Goal: Communication & Community: Answer question/provide support

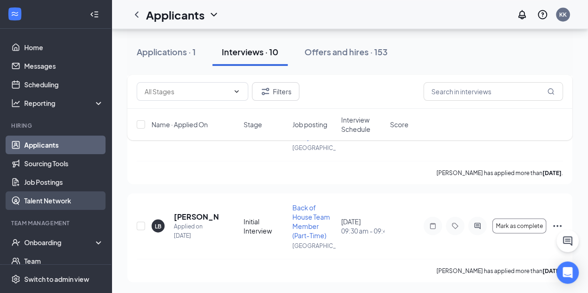
scroll to position [955, 0]
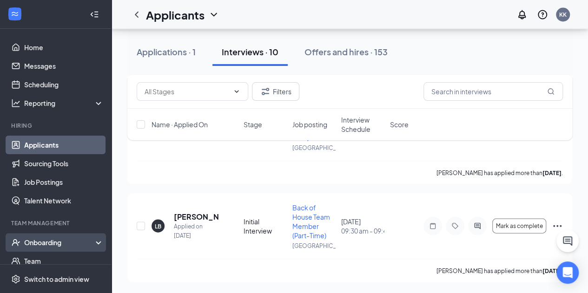
click at [82, 240] on div "Onboarding" at bounding box center [60, 242] width 72 height 9
click at [77, 256] on link "Overview" at bounding box center [63, 261] width 79 height 19
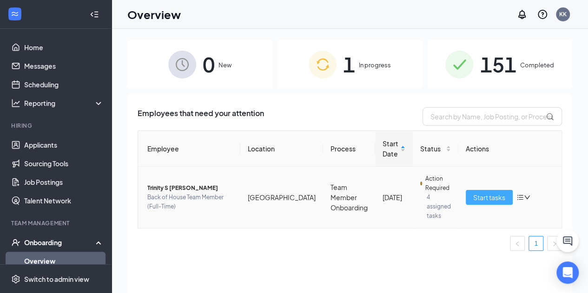
click at [491, 195] on span "Start tasks" at bounding box center [489, 197] width 32 height 10
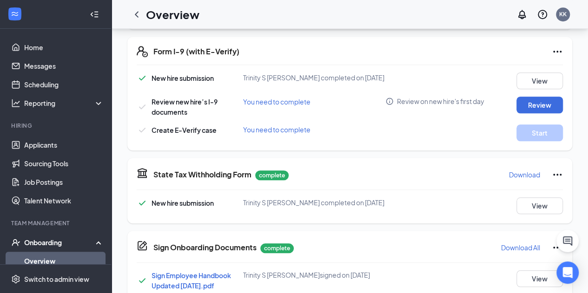
scroll to position [353, 0]
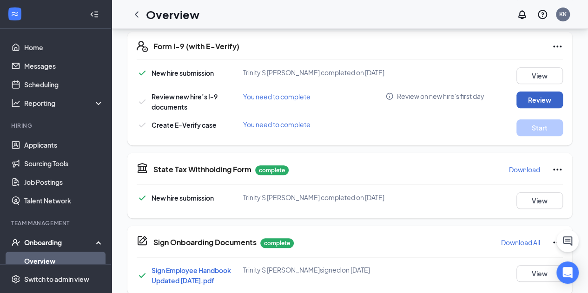
click at [545, 100] on button "Review" at bounding box center [539, 100] width 46 height 17
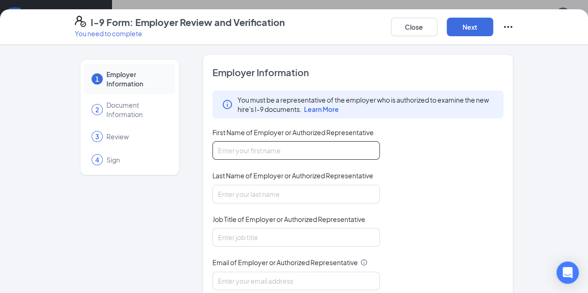
click at [326, 144] on input "First Name of Employer or Authorized Representative" at bounding box center [295, 150] width 167 height 19
type input "[PERSON_NAME]"
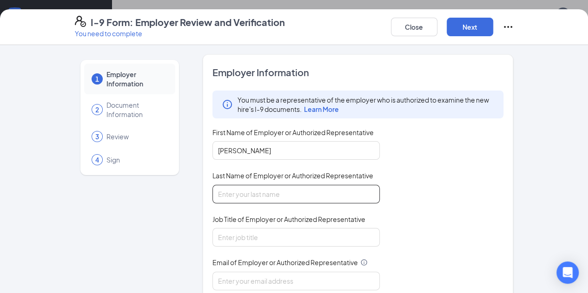
click at [275, 188] on input "Last Name of Employer or Authorized Representative" at bounding box center [295, 194] width 167 height 19
type input "[PERSON_NAME]"
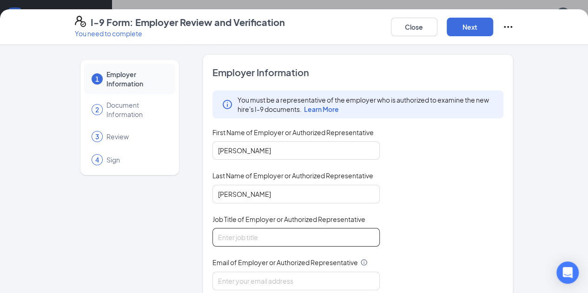
click at [261, 234] on input "Job Title of Employer or Authorized Representative" at bounding box center [295, 237] width 167 height 19
type input "Talent Director"
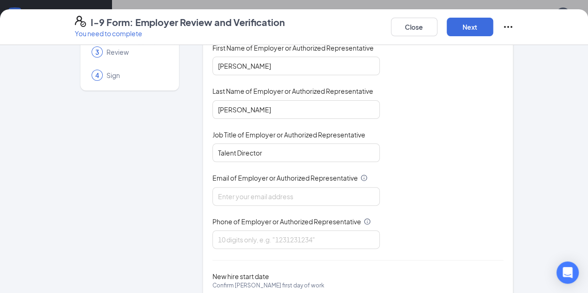
scroll to position [133, 0]
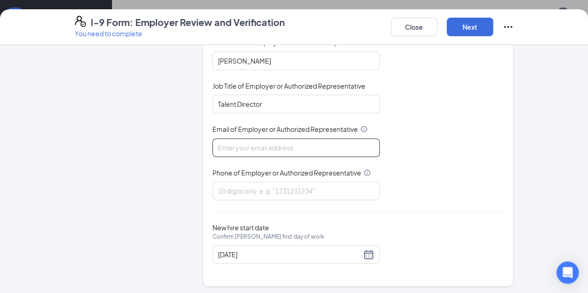
click at [267, 139] on input "Email of Employer or Authorized Representative" at bounding box center [295, 148] width 167 height 19
type input "[DOMAIN_NAME][EMAIL_ADDRESS][DOMAIN_NAME]"
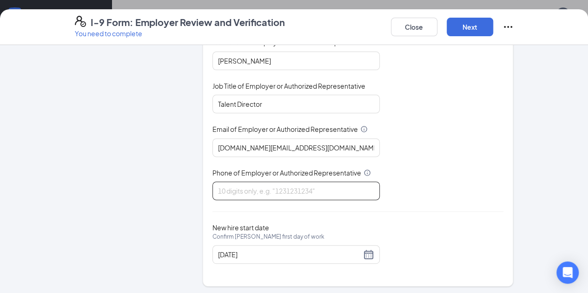
click at [231, 188] on input "Phone of Employer or Authorized Representative" at bounding box center [295, 191] width 167 height 19
type input "5742751771"
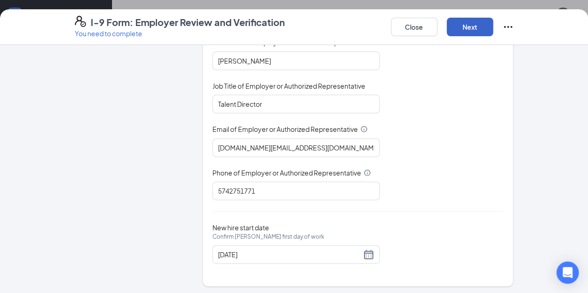
click at [493, 23] on button "Next" at bounding box center [470, 27] width 46 height 19
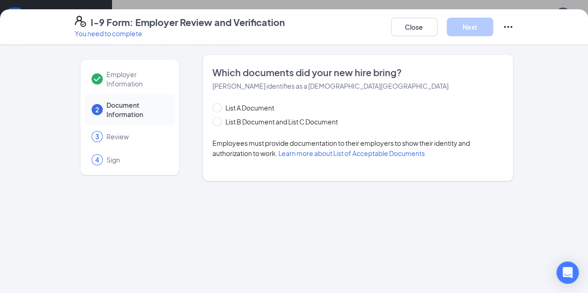
scroll to position [0, 0]
click at [212, 122] on span at bounding box center [216, 121] width 9 height 9
click at [212, 122] on input "List B Document and List C Document" at bounding box center [215, 120] width 7 height 7
radio input "true"
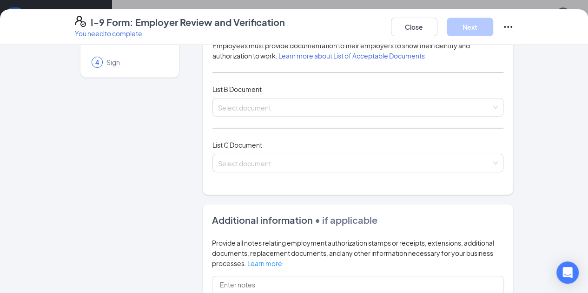
scroll to position [96, 0]
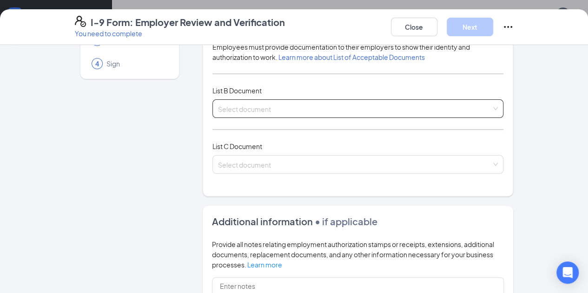
click at [492, 104] on input "search" at bounding box center [355, 107] width 274 height 14
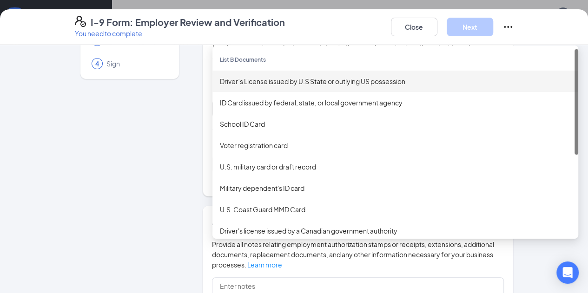
click at [394, 83] on div "Driver’s License issued by U.S State or outlying US possession" at bounding box center [395, 81] width 351 height 10
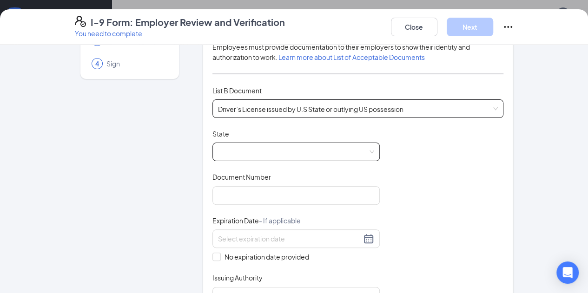
click at [322, 147] on span at bounding box center [296, 152] width 156 height 18
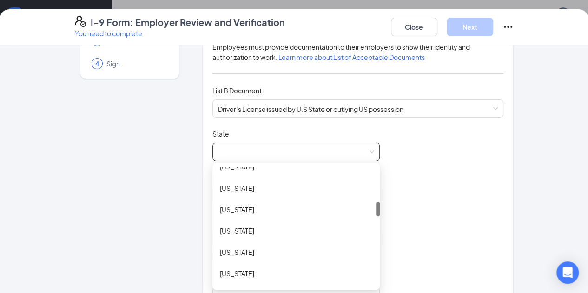
drag, startPoint x: 353, startPoint y: 172, endPoint x: 359, endPoint y: 208, distance: 36.8
click at [359, 208] on div "Document Title Driver’s License issued by U.S State or outlying US possession S…" at bounding box center [357, 217] width 291 height 177
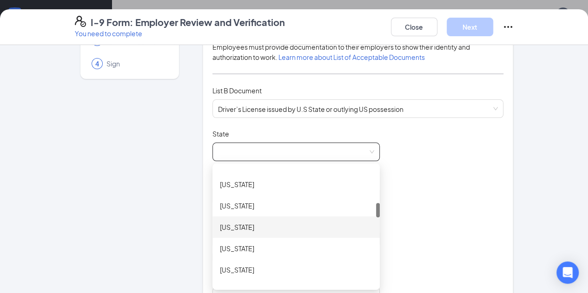
click at [241, 222] on div "[US_STATE]" at bounding box center [296, 227] width 152 height 10
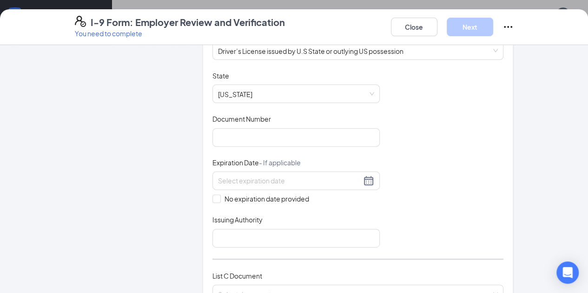
scroll to position [183, 0]
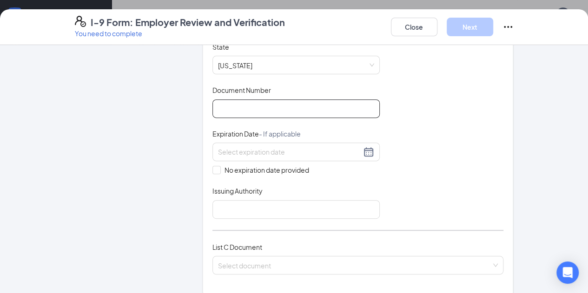
click at [343, 101] on input "Document Number" at bounding box center [295, 108] width 167 height 19
click at [270, 110] on input "Document Number" at bounding box center [295, 108] width 167 height 19
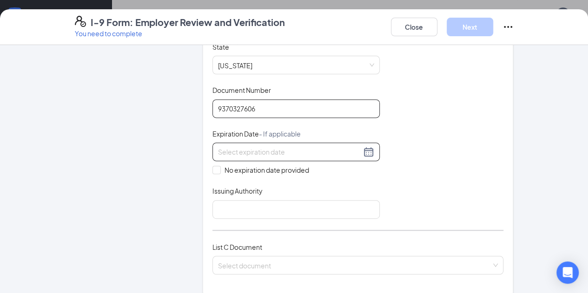
type input "9370327606"
click at [292, 143] on div at bounding box center [295, 152] width 167 height 19
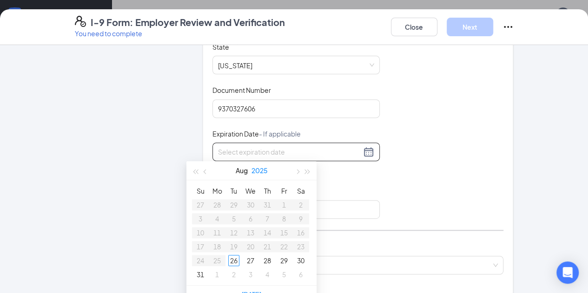
click at [258, 172] on button "2025" at bounding box center [259, 170] width 16 height 19
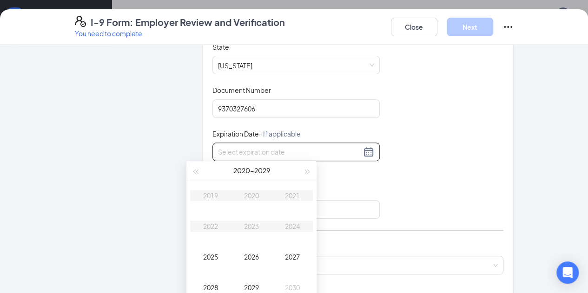
type input "[DATE]"
click at [255, 287] on div "2029" at bounding box center [252, 287] width 28 height 11
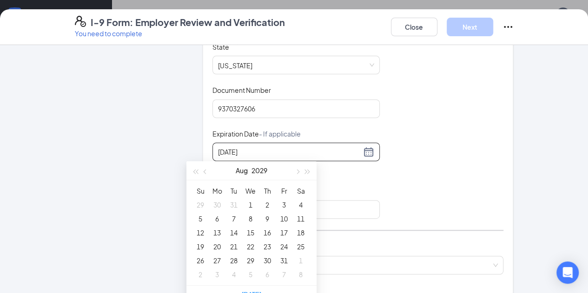
type input "[DATE]"
click at [242, 173] on button "Aug" at bounding box center [242, 170] width 12 height 19
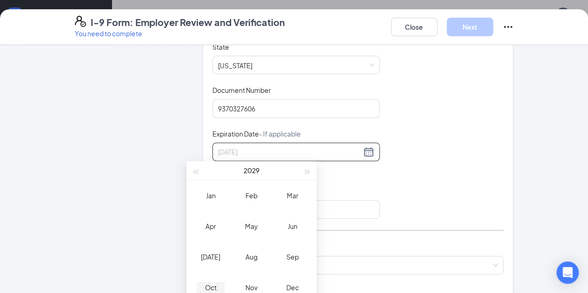
type input "[DATE]"
click at [213, 286] on div "Oct" at bounding box center [211, 287] width 28 height 11
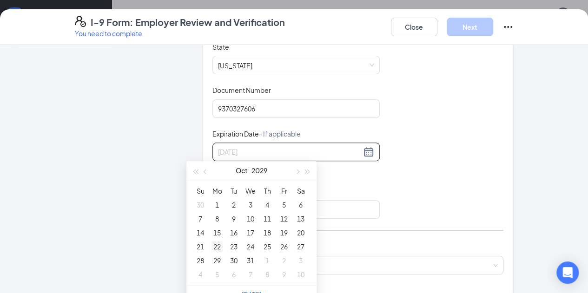
type input "[DATE]"
click at [219, 244] on div "22" at bounding box center [216, 246] width 11 height 11
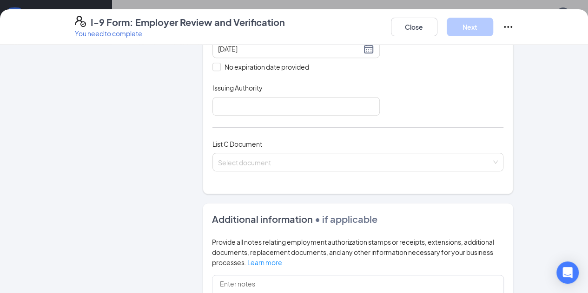
scroll to position [289, 0]
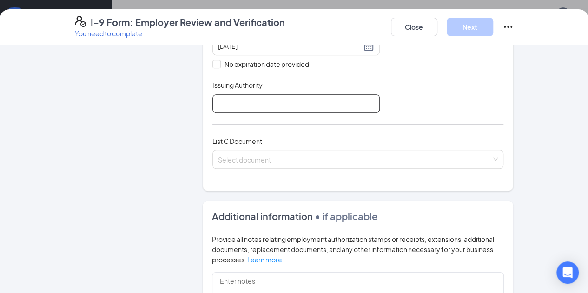
click at [311, 98] on input "Issuing Authority" at bounding box center [295, 103] width 167 height 19
type input "[US_STATE]"
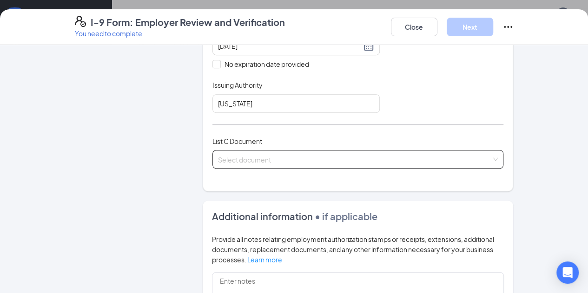
click at [293, 158] on input "search" at bounding box center [355, 158] width 274 height 14
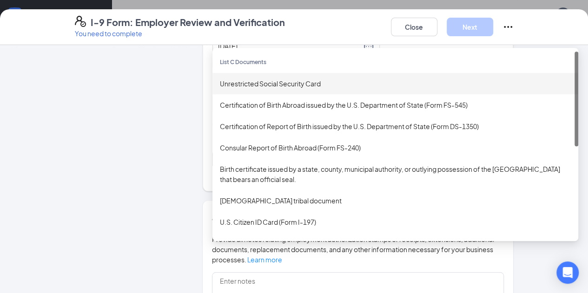
click at [308, 83] on div "Unrestricted Social Security Card" at bounding box center [395, 84] width 351 height 10
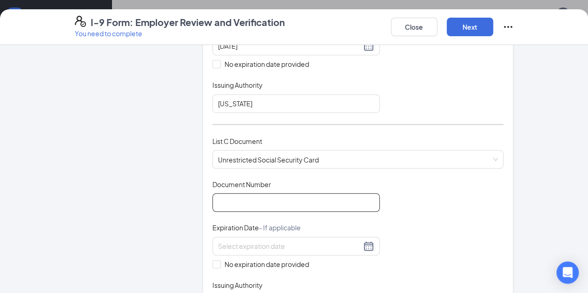
click at [283, 205] on input "Document Number" at bounding box center [295, 202] width 167 height 19
type input "305259405"
click at [488, 198] on div "Document Title Unrestricted Social Security Card Document Number 305259405 Expi…" at bounding box center [357, 246] width 291 height 133
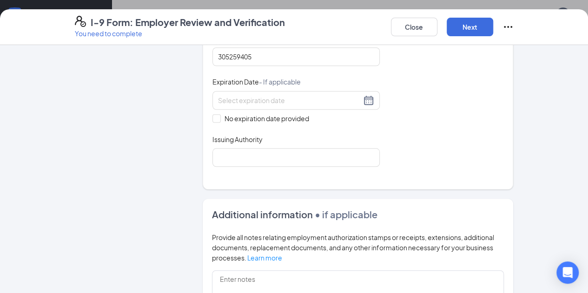
scroll to position [441, 0]
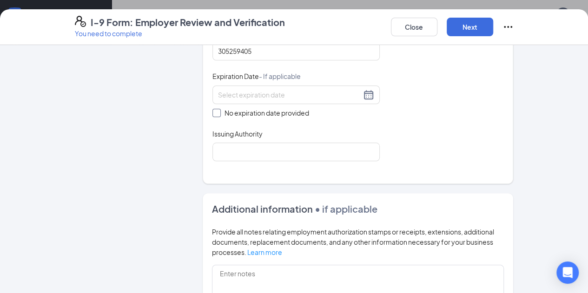
click at [212, 111] on input "No expiration date provided" at bounding box center [215, 112] width 7 height 7
checkbox input "true"
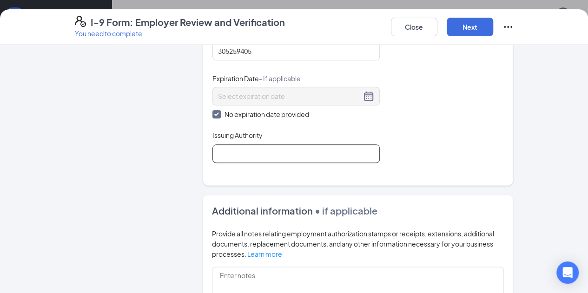
click at [227, 150] on input "Issuing Authority" at bounding box center [295, 154] width 167 height 19
type input "Social Security Administration"
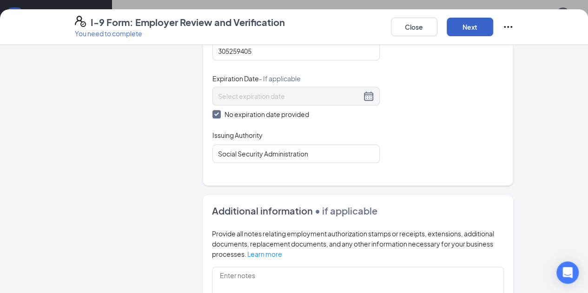
click at [493, 28] on button "Next" at bounding box center [470, 27] width 46 height 19
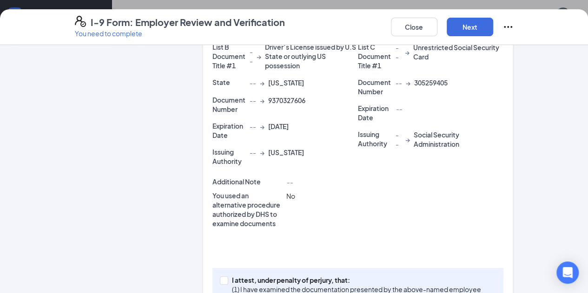
scroll to position [293, 0]
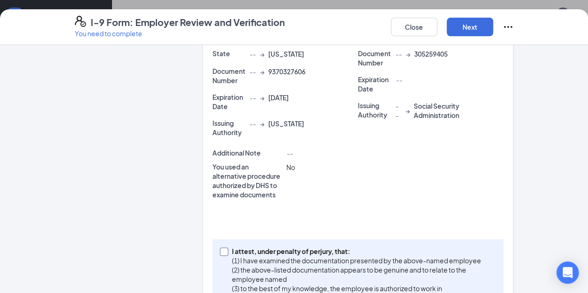
click at [220, 248] on span at bounding box center [224, 252] width 8 height 8
click at [220, 248] on input "I attest, under penalty of [PERSON_NAME], that: (1) I have examined the documen…" at bounding box center [223, 251] width 7 height 7
checkbox input "true"
click at [493, 28] on button "Next" at bounding box center [470, 27] width 46 height 19
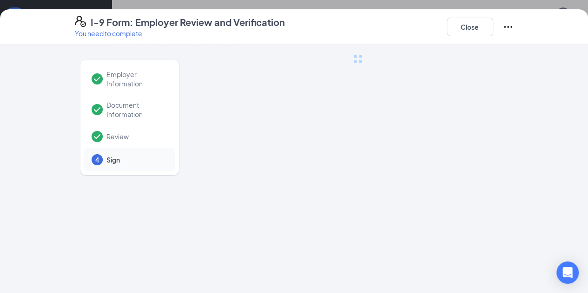
scroll to position [0, 0]
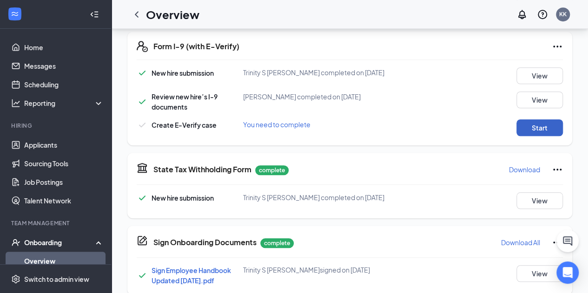
click at [532, 127] on button "Start" at bounding box center [539, 127] width 46 height 17
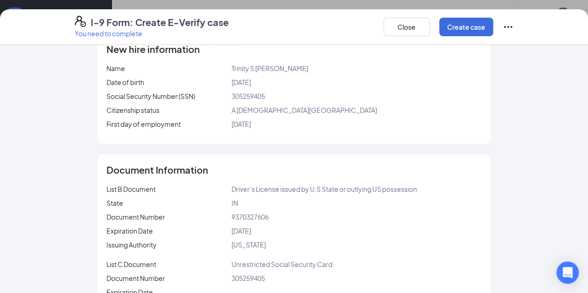
scroll to position [165, 0]
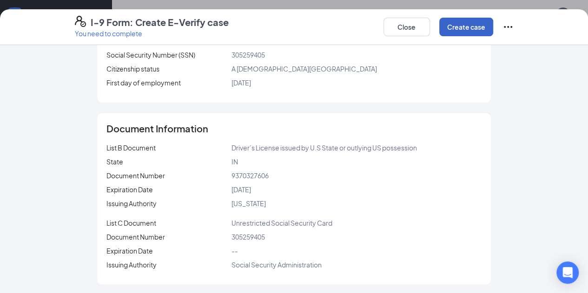
click at [493, 25] on button "Create case" at bounding box center [466, 27] width 54 height 19
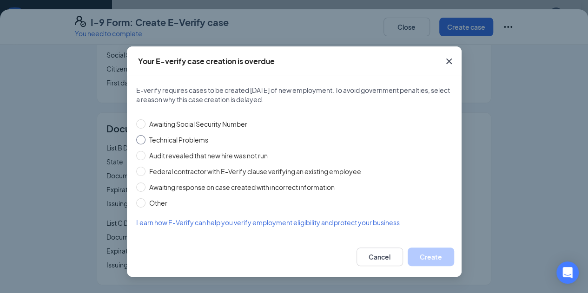
click at [143, 142] on input "Technical Problems" at bounding box center [140, 139] width 9 height 9
radio input "true"
click at [443, 259] on button "Create" at bounding box center [431, 257] width 46 height 19
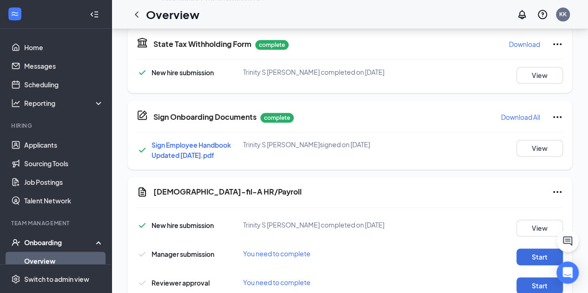
scroll to position [561, 0]
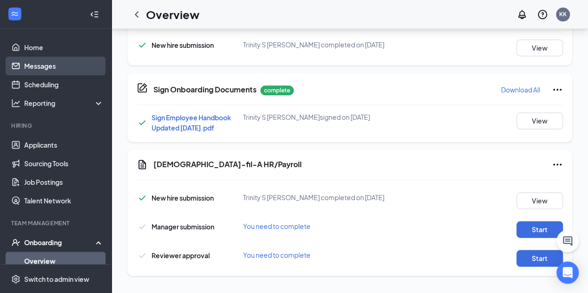
click at [80, 65] on link "Messages" at bounding box center [63, 66] width 79 height 19
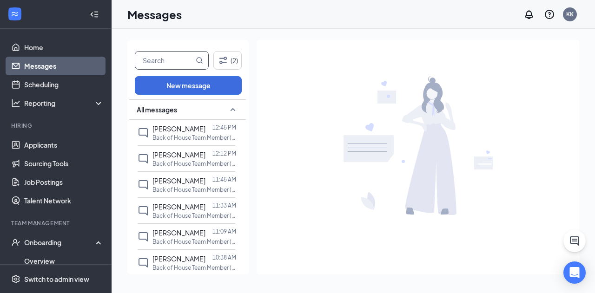
click at [173, 53] on input "text" at bounding box center [164, 61] width 59 height 18
type input "trinity"
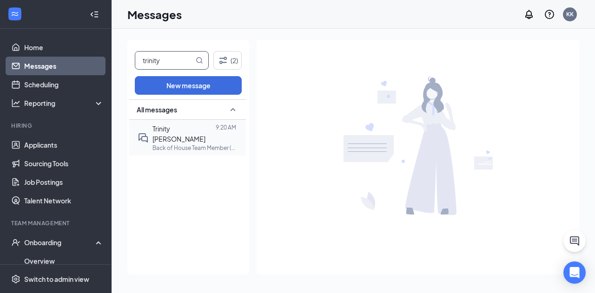
click at [178, 144] on p "Back of House Team Member (Full-Time) at [GEOGRAPHIC_DATA]" at bounding box center [194, 148] width 84 height 8
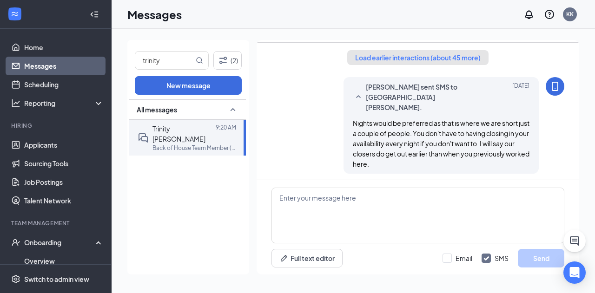
click at [428, 60] on button "Load earlier interactions (about 45 more)" at bounding box center [417, 57] width 141 height 15
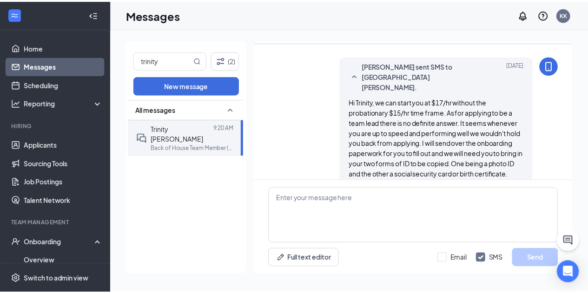
scroll to position [606, 0]
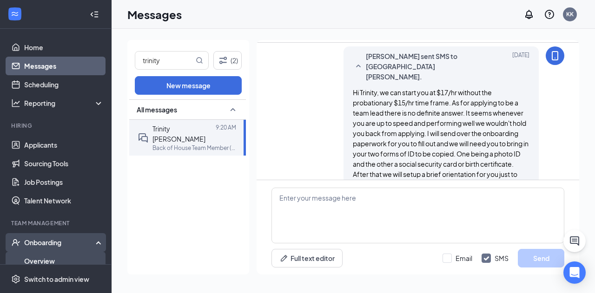
click at [82, 257] on link "Overview" at bounding box center [63, 261] width 79 height 19
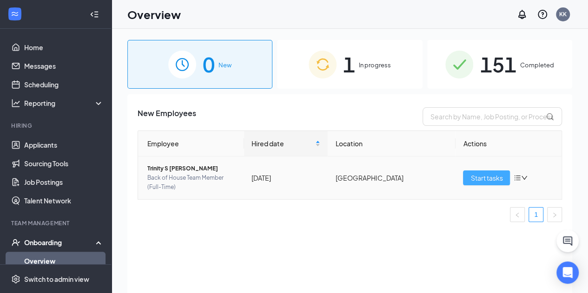
click at [502, 174] on div "Employee Hired date Location Actions Trinity S [PERSON_NAME] Back of House Team…" at bounding box center [350, 177] width 424 height 92
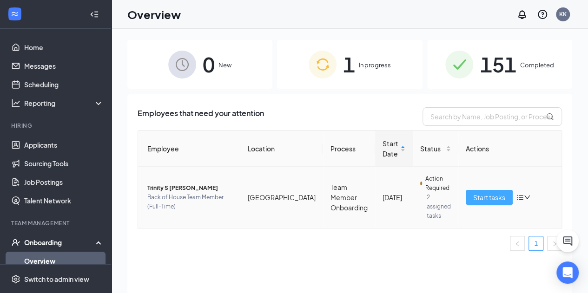
click at [505, 190] on button "Start tasks" at bounding box center [489, 197] width 47 height 15
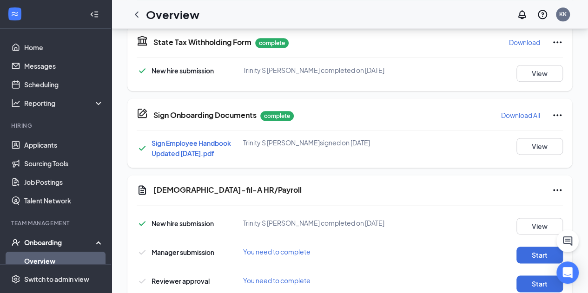
scroll to position [565, 0]
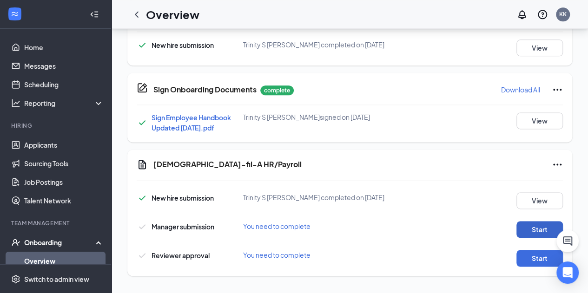
click at [528, 226] on button "Start" at bounding box center [539, 229] width 46 height 17
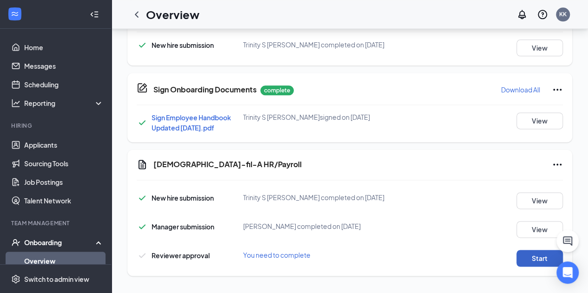
click at [536, 253] on button "Start" at bounding box center [539, 258] width 46 height 17
click at [136, 13] on icon "ChevronLeft" at bounding box center [137, 14] width 4 height 6
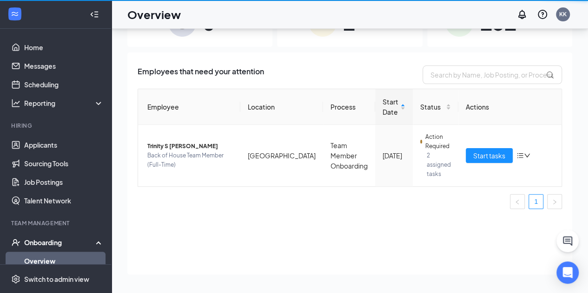
scroll to position [42, 0]
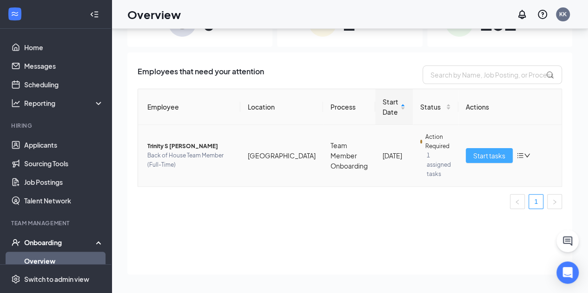
click at [497, 153] on span "Start tasks" at bounding box center [489, 156] width 32 height 10
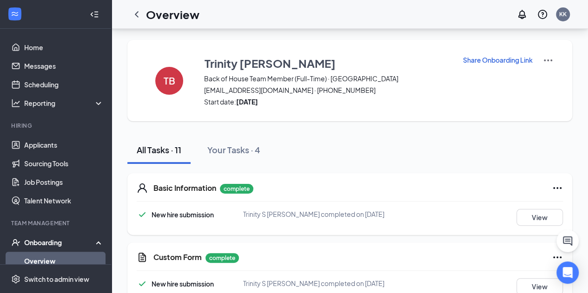
scroll to position [565, 0]
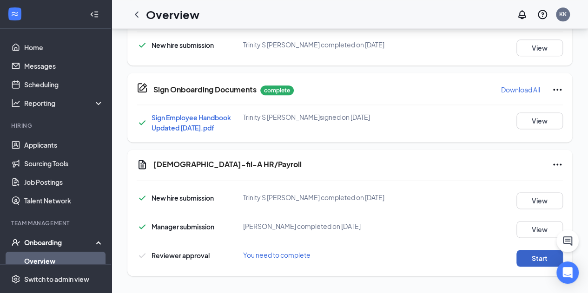
click at [542, 259] on button "Start" at bounding box center [539, 258] width 46 height 17
click at [137, 20] on div at bounding box center [136, 14] width 19 height 19
click at [136, 17] on icon "ChevronLeft" at bounding box center [136, 14] width 11 height 11
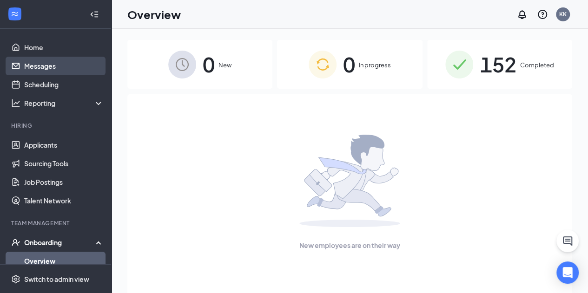
click at [71, 69] on link "Messages" at bounding box center [63, 66] width 79 height 19
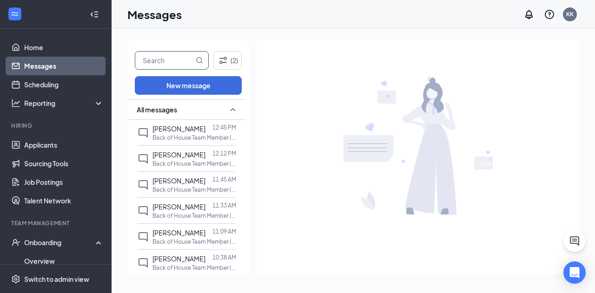
click at [181, 64] on input "text" at bounding box center [164, 61] width 59 height 18
type input "trinity"
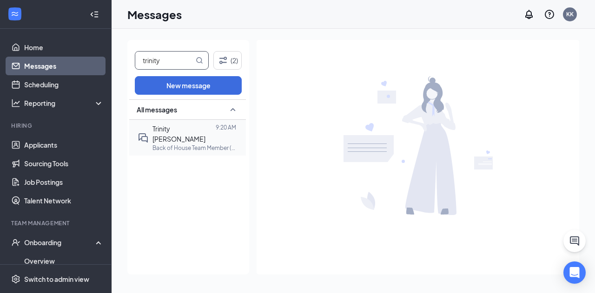
click at [200, 144] on p "Back of House Team Member (Full-Time) at [GEOGRAPHIC_DATA]" at bounding box center [194, 148] width 84 height 8
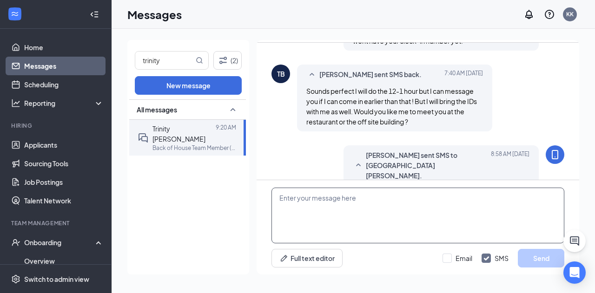
scroll to position [645, 0]
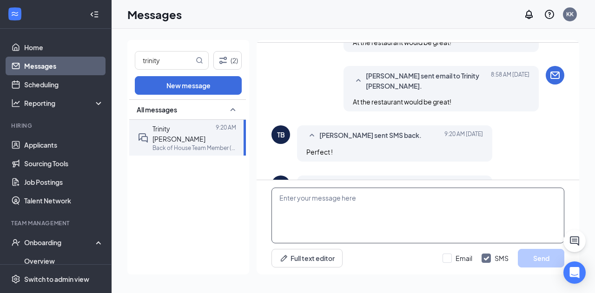
click at [446, 238] on textarea at bounding box center [417, 216] width 293 height 56
type textarea "o"
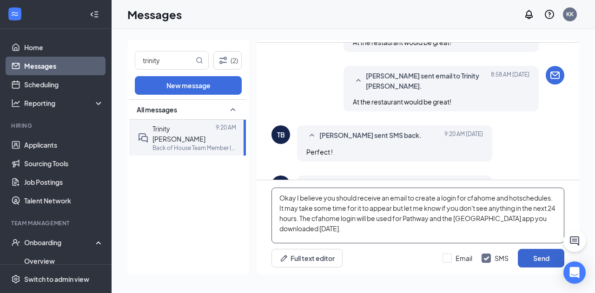
type textarea "Okay I believe you should receive an email to create a login for cfahome and ho…"
click at [541, 261] on button "Send" at bounding box center [541, 258] width 46 height 19
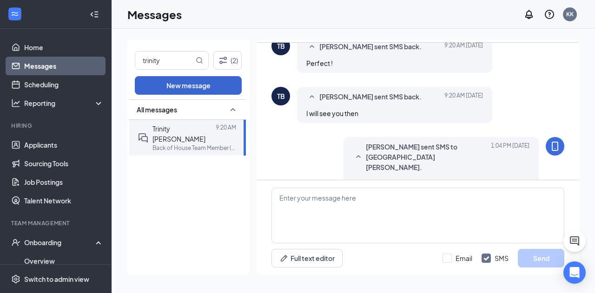
scroll to position [756, 0]
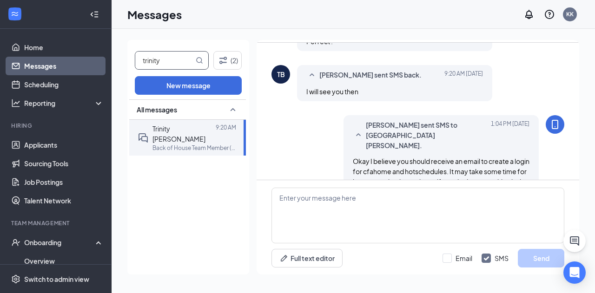
drag, startPoint x: 168, startPoint y: 63, endPoint x: 64, endPoint y: 59, distance: 104.7
click at [64, 59] on div "Home Messages Scheduling Reporting Hiring Applicants Sourcing Tools Job Posting…" at bounding box center [297, 146] width 595 height 293
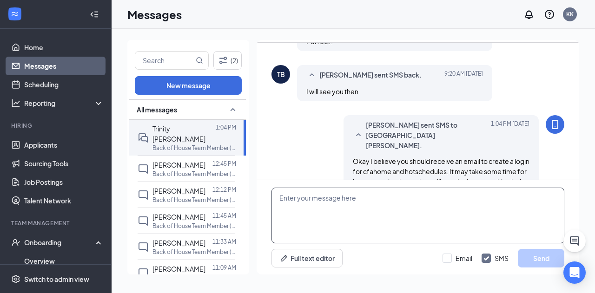
click at [399, 208] on textarea at bounding box center [417, 216] width 293 height 56
type textarea "A"
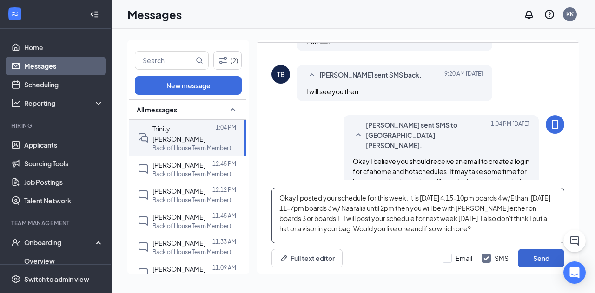
type textarea "Okay I posted your schedule for this week. It is [DATE] 4:15-10pm boards 4 w/Et…"
click at [545, 256] on button "Send" at bounding box center [541, 258] width 46 height 19
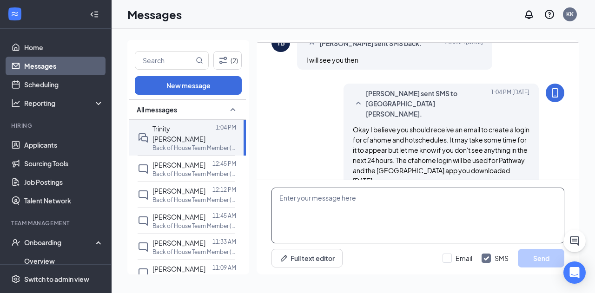
scroll to position [866, 0]
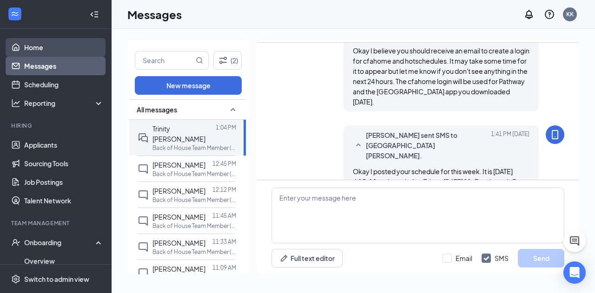
click at [70, 47] on link "Home" at bounding box center [63, 47] width 79 height 19
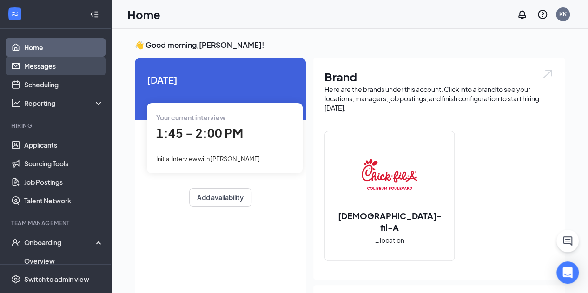
click at [39, 66] on link "Messages" at bounding box center [63, 66] width 79 height 19
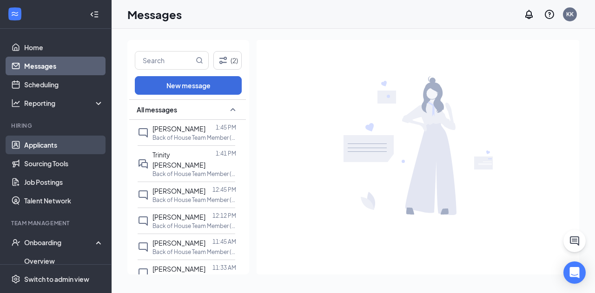
click at [75, 145] on link "Applicants" at bounding box center [63, 145] width 79 height 19
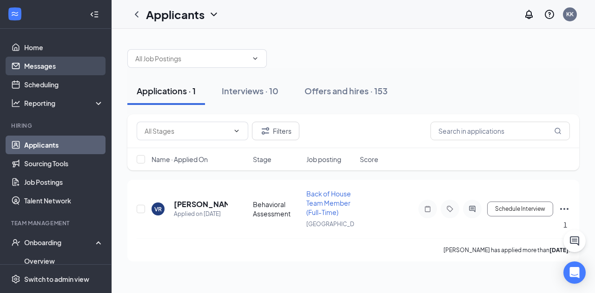
click at [39, 65] on link "Messages" at bounding box center [63, 66] width 79 height 19
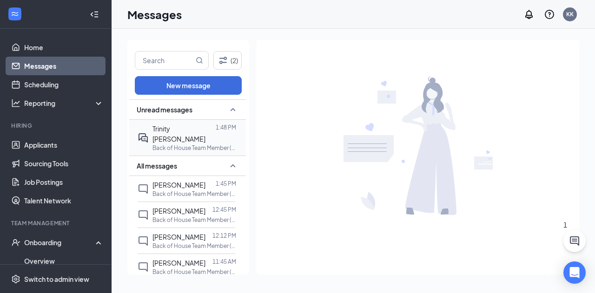
click at [226, 144] on p "Back of House Team Member (Full-Time) at [GEOGRAPHIC_DATA]" at bounding box center [194, 148] width 84 height 8
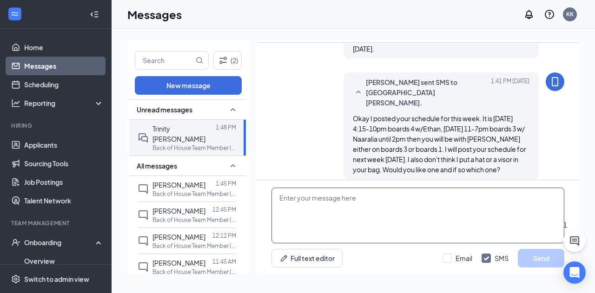
scroll to position [676, 0]
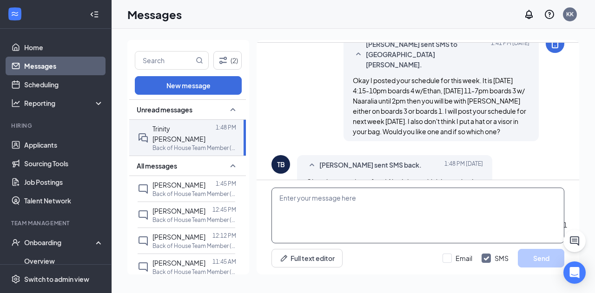
click at [383, 224] on textarea at bounding box center [417, 216] width 293 height 56
type textarea "Great!"
click at [529, 260] on button "Send" at bounding box center [541, 258] width 46 height 19
